Goal: Transaction & Acquisition: Obtain resource

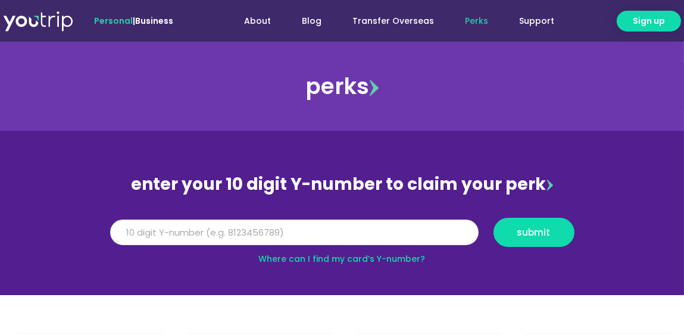
click at [239, 232] on input "Y Number" at bounding box center [294, 233] width 369 height 26
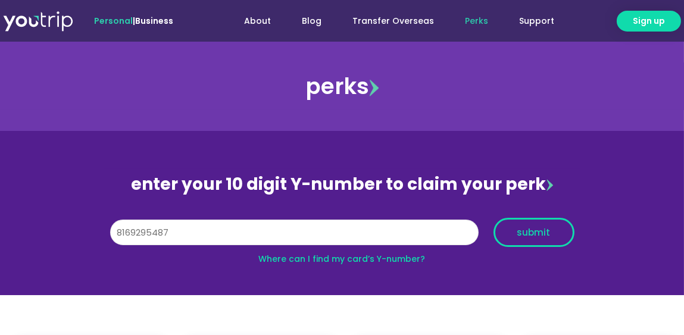
type input "8169295487"
click at [547, 236] on span "submit" at bounding box center [534, 232] width 33 height 9
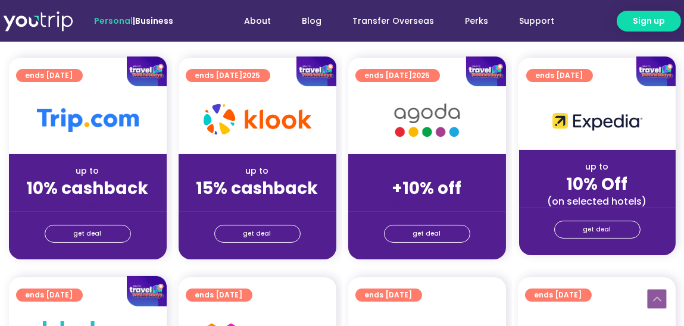
scroll to position [238, 0]
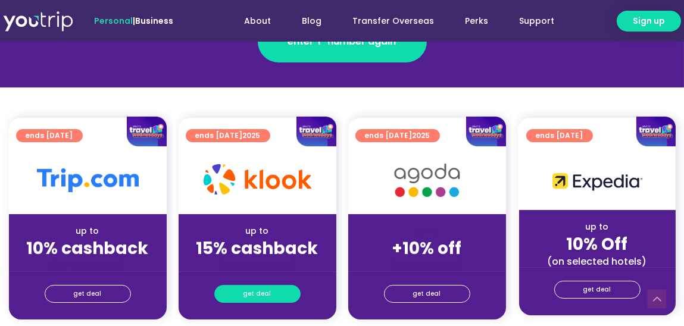
click at [266, 295] on span "get deal" at bounding box center [258, 294] width 28 height 17
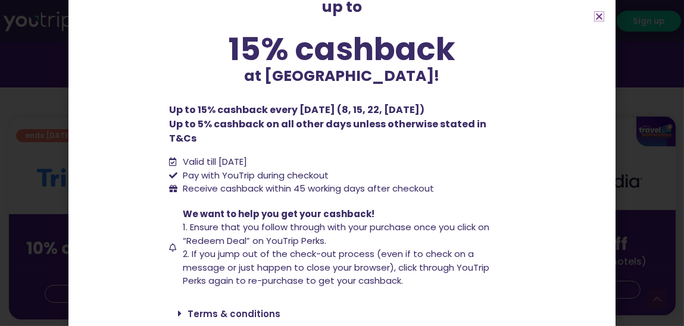
scroll to position [114, 0]
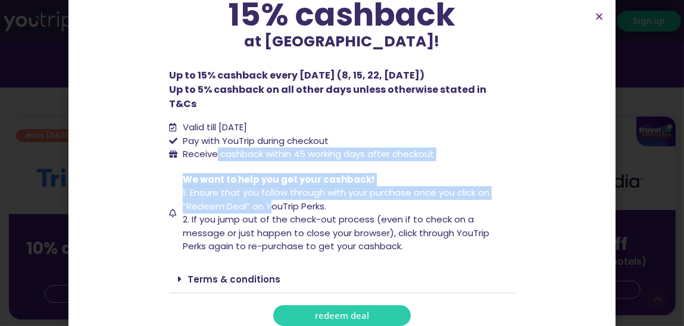
drag, startPoint x: 213, startPoint y: 139, endPoint x: 268, endPoint y: 194, distance: 77.9
click at [268, 194] on div "up to 15% cashback at [GEOGRAPHIC_DATA]! up to 15% cashback at [GEOGRAPHIC_DATA…" at bounding box center [342, 118] width 357 height 428
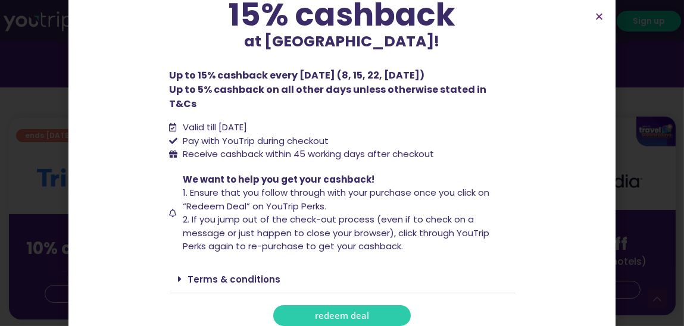
click at [425, 213] on span "2. If you jump out of the check-out process (even if to check on a message or j…" at bounding box center [336, 232] width 307 height 39
click at [347, 312] on span "redeem deal" at bounding box center [342, 316] width 54 height 9
